Goal: Navigation & Orientation: Find specific page/section

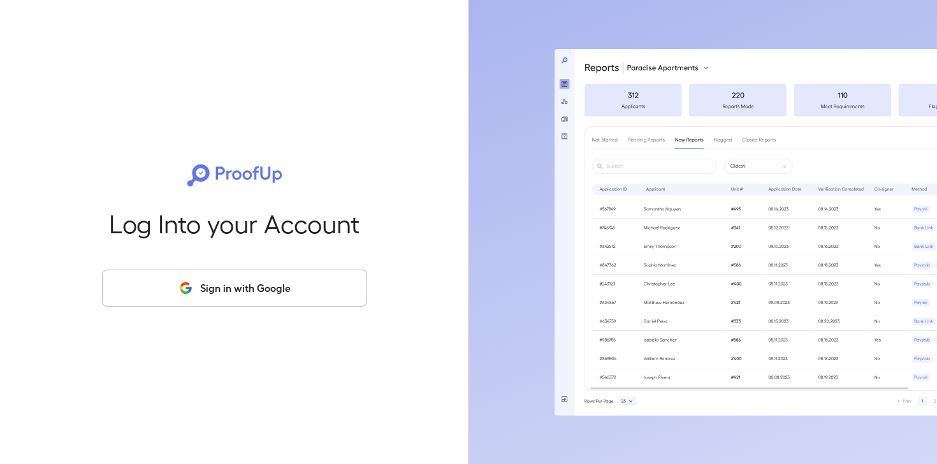
click at [267, 275] on button "Sign in with Google" at bounding box center [234, 288] width 265 height 37
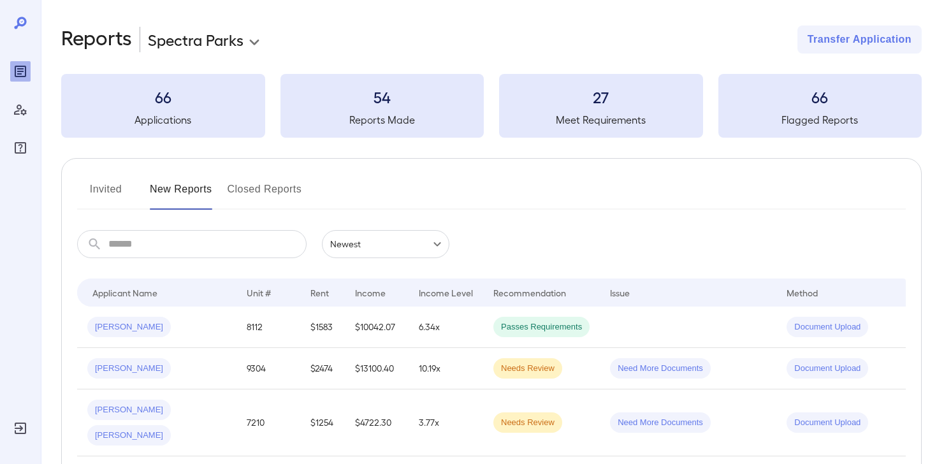
click at [248, 43] on body "**********" at bounding box center [468, 232] width 937 height 464
click at [437, 45] on div at bounding box center [468, 232] width 937 height 464
click at [17, 108] on icon "Manage Users" at bounding box center [20, 110] width 13 height 11
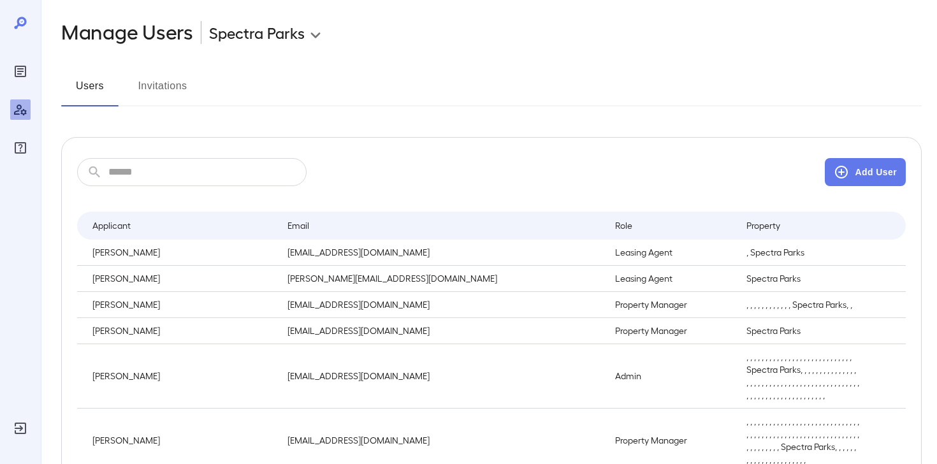
scroll to position [4, 0]
click at [23, 70] on icon "Reports" at bounding box center [20, 71] width 15 height 15
